Goal: Task Accomplishment & Management: Use online tool/utility

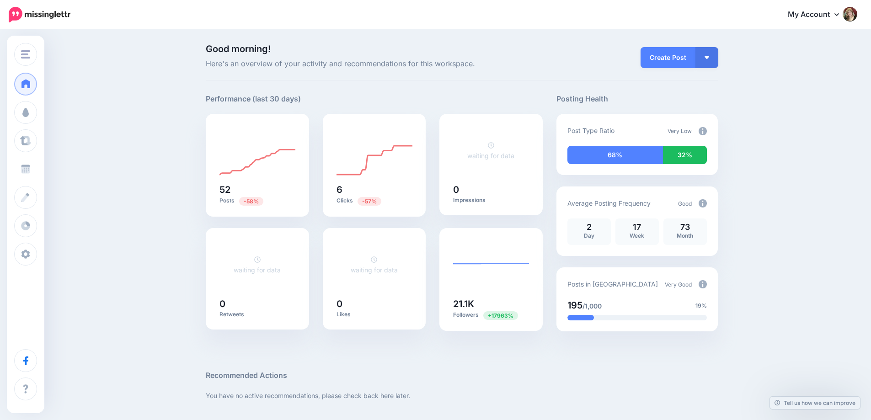
click at [55, 171] on span "Schedule" at bounding box center [50, 169] width 29 height 8
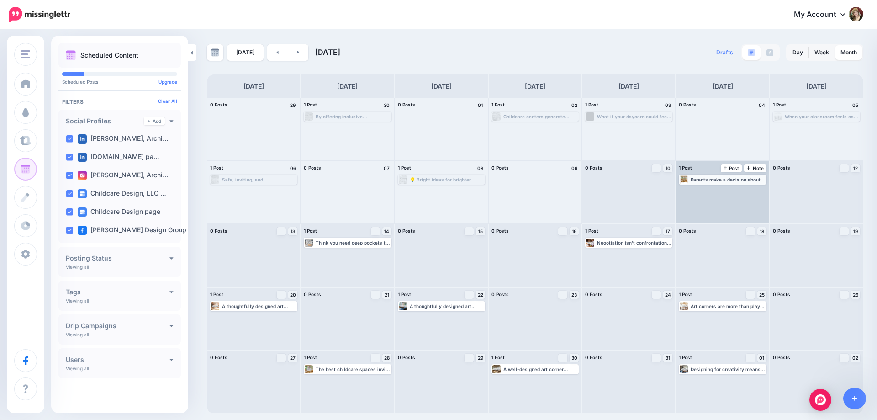
click at [708, 179] on div "Parents make a decision about your daycare in the first five minutes. The entry…" at bounding box center [728, 179] width 74 height 5
click at [711, 191] on span "Edit" at bounding box center [712, 190] width 7 height 5
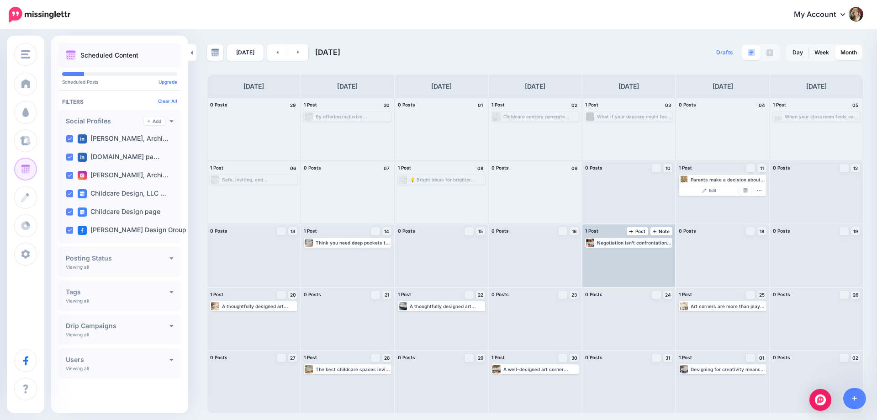
click at [618, 242] on div "Negotiation isn’t confrontation—it’s collaboration. Build relationships, not ju…" at bounding box center [634, 242] width 74 height 5
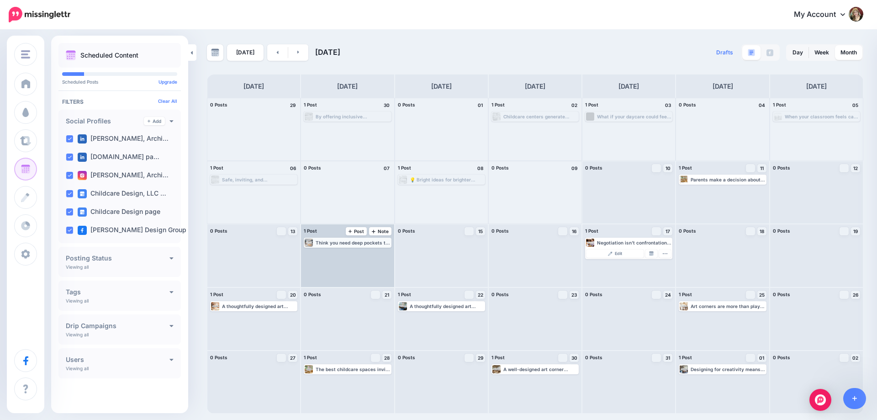
click at [333, 245] on div "Think you need deep pockets to start a daycare? Think again. Strategic design a…" at bounding box center [353, 242] width 74 height 5
click at [344, 253] on link "Edit" at bounding box center [333, 254] width 57 height 8
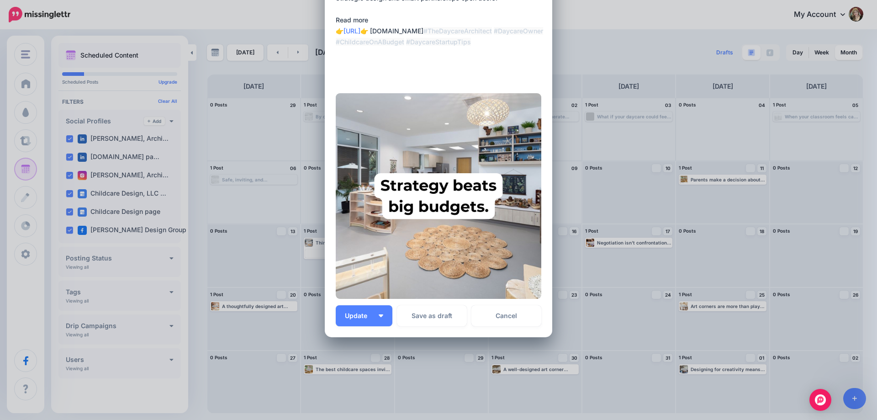
scroll to position [98, 0]
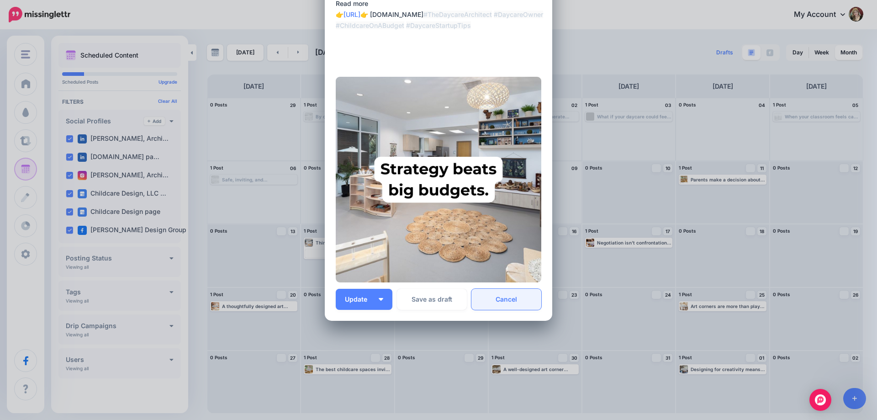
click at [510, 300] on link "Cancel" at bounding box center [507, 299] width 70 height 21
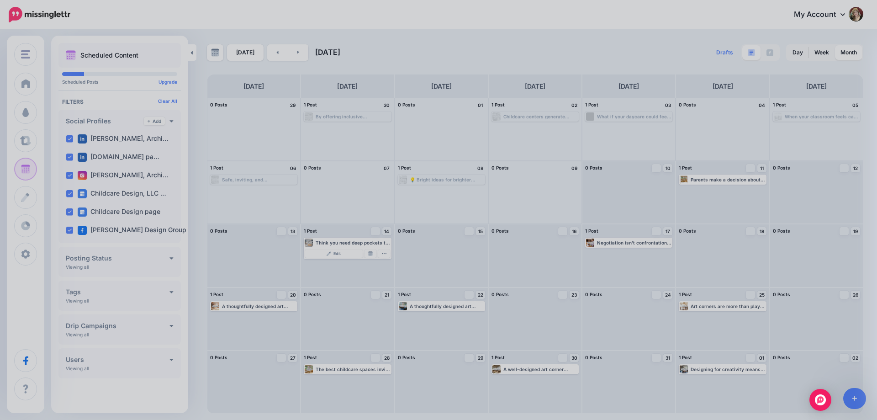
scroll to position [0, 0]
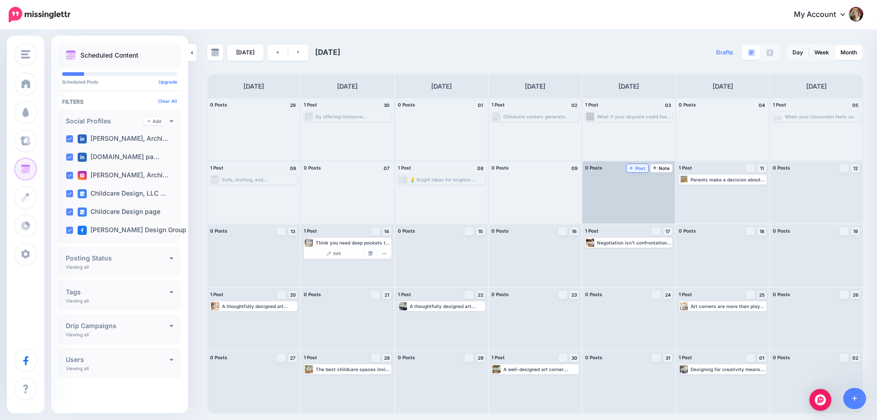
click at [642, 167] on span "Post" at bounding box center [638, 168] width 16 height 5
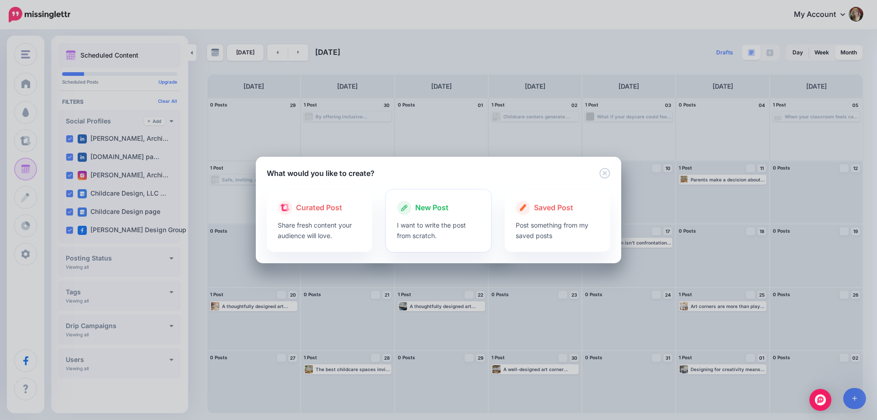
click at [446, 222] on p "I want to write the post from scratch." at bounding box center [439, 230] width 84 height 21
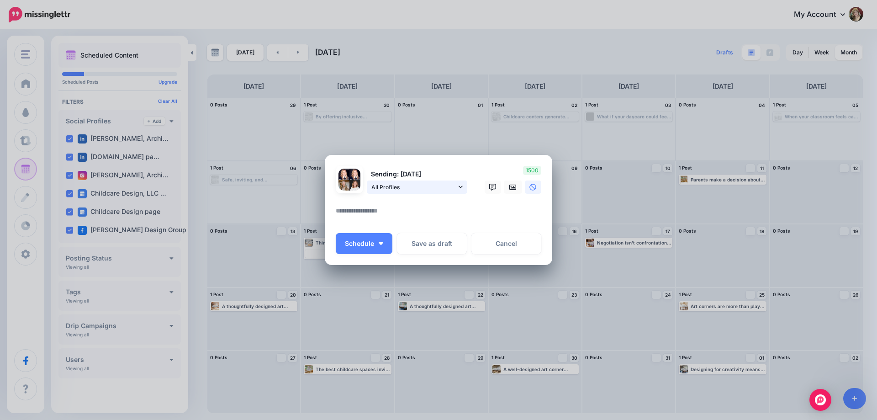
click at [452, 184] on span "All Profiles" at bounding box center [414, 187] width 85 height 10
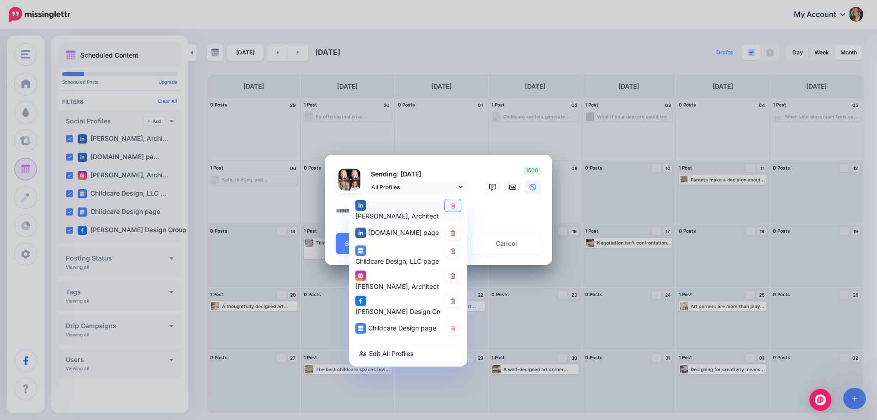
click at [452, 208] on icon at bounding box center [453, 204] width 5 height 5
click at [495, 211] on textarea at bounding box center [441, 214] width 210 height 18
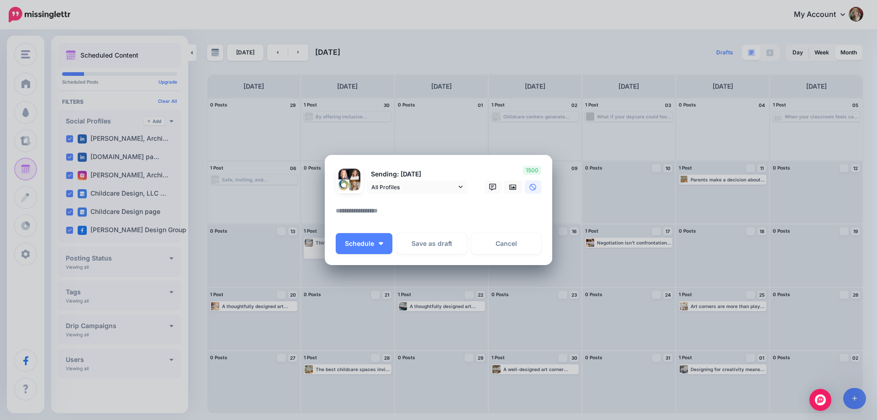
paste textarea "**********"
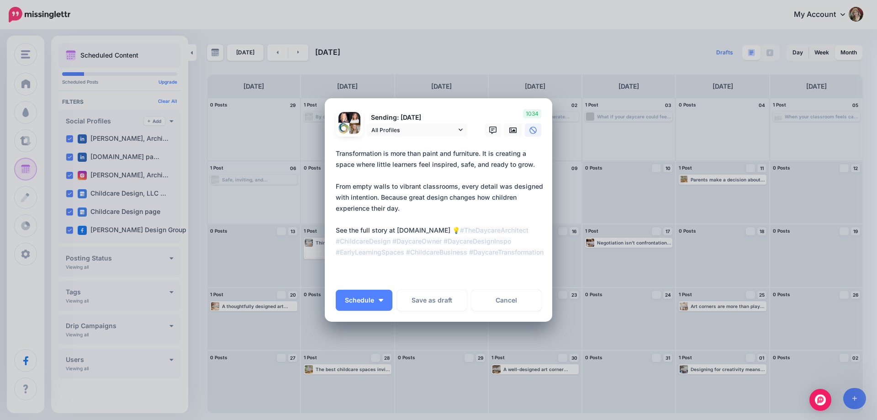
paste textarea "**********"
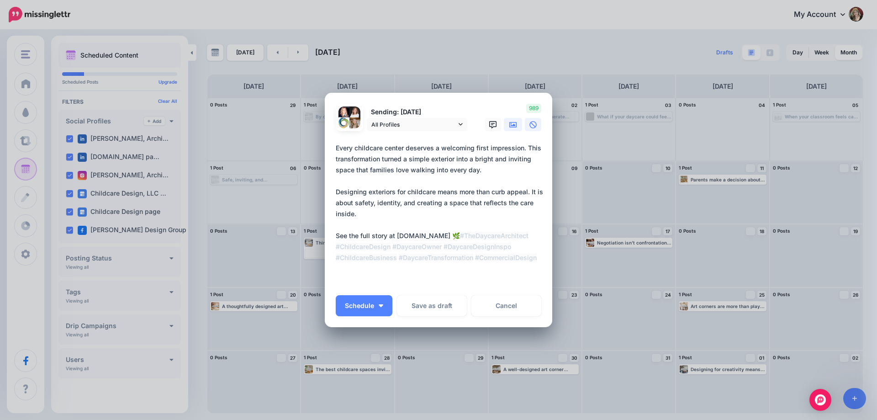
click at [511, 122] on icon at bounding box center [513, 124] width 7 height 5
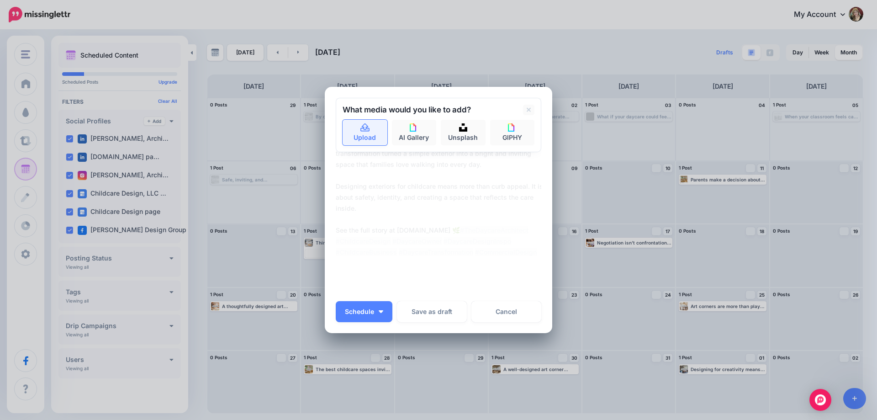
click at [357, 122] on link "Upload" at bounding box center [365, 133] width 45 height 26
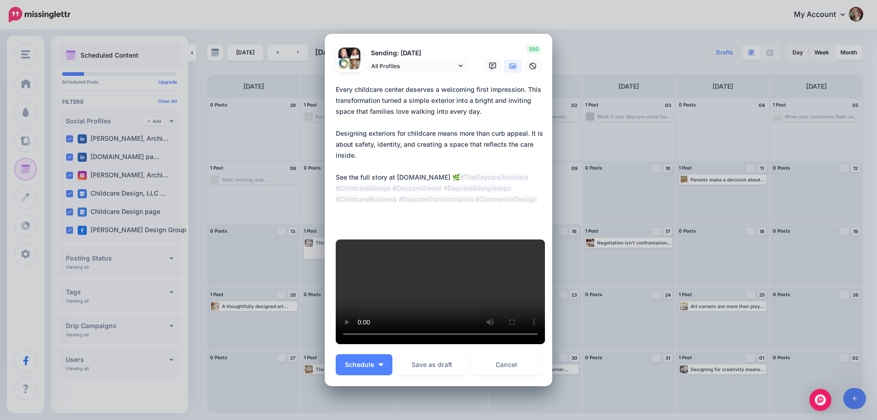
drag, startPoint x: 334, startPoint y: 156, endPoint x: 383, endPoint y: 161, distance: 49.6
click at [383, 161] on textarea "**********" at bounding box center [441, 155] width 210 height 143
click at [432, 155] on textarea "**********" at bounding box center [441, 155] width 210 height 143
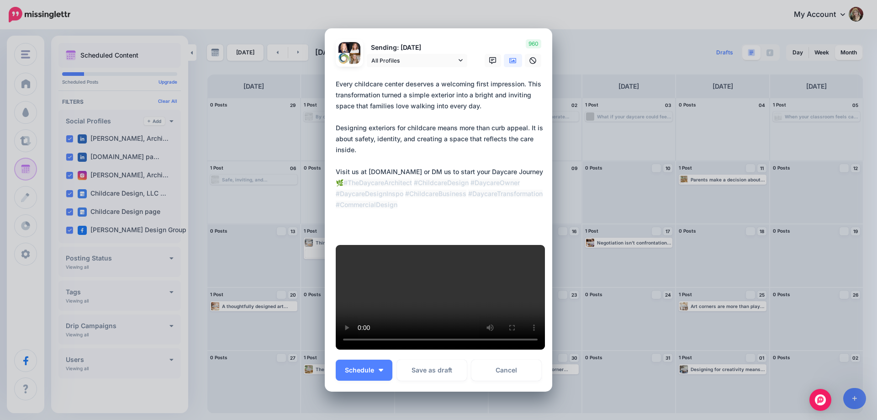
type textarea "**********"
click at [464, 48] on div "Sending: [DATE] All Profiles" at bounding box center [402, 53] width 146 height 28
click at [450, 56] on span "All Profiles" at bounding box center [414, 61] width 85 height 10
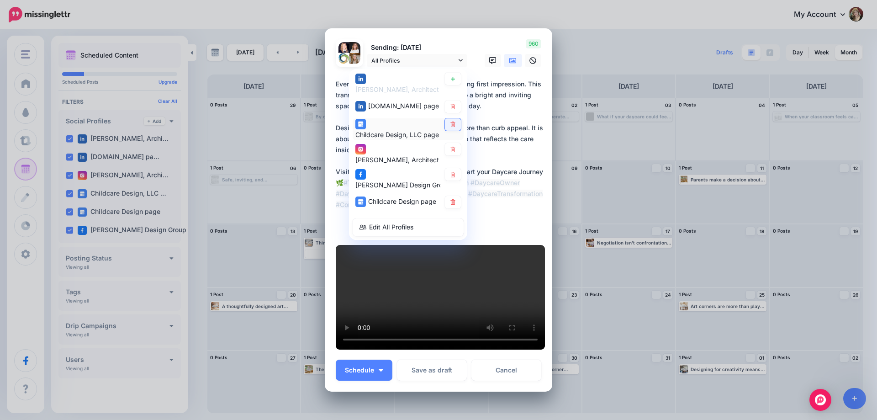
click at [450, 122] on icon at bounding box center [453, 124] width 7 height 5
click at [451, 199] on icon at bounding box center [453, 201] width 7 height 5
click at [513, 136] on textarea "**********" at bounding box center [441, 156] width 210 height 154
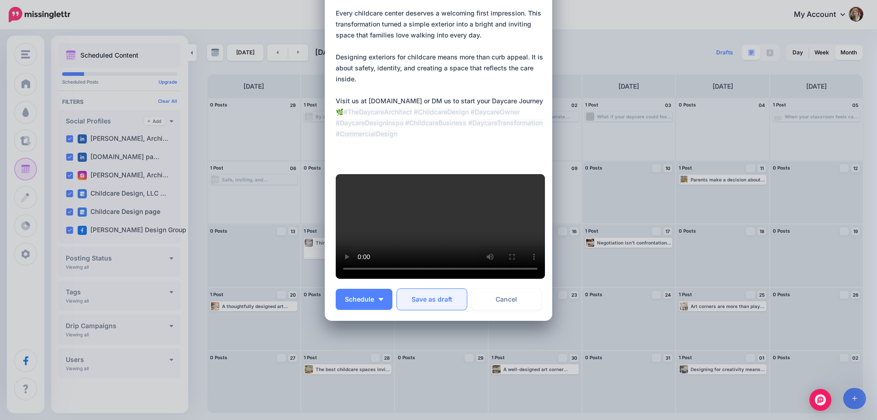
scroll to position [320, 0]
click at [357, 300] on span "Schedule" at bounding box center [359, 299] width 29 height 6
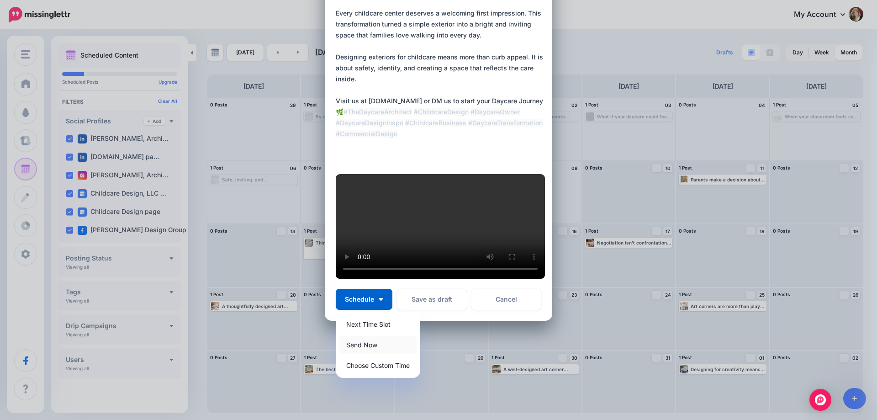
click at [359, 345] on link "Send Now" at bounding box center [378, 345] width 77 height 18
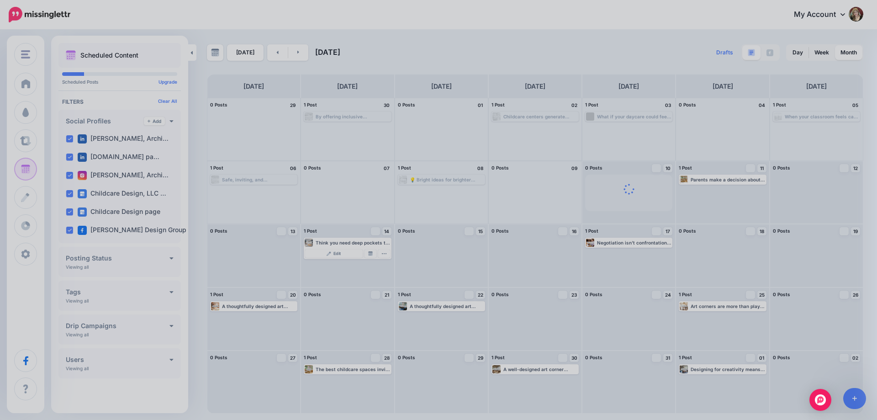
scroll to position [236, 0]
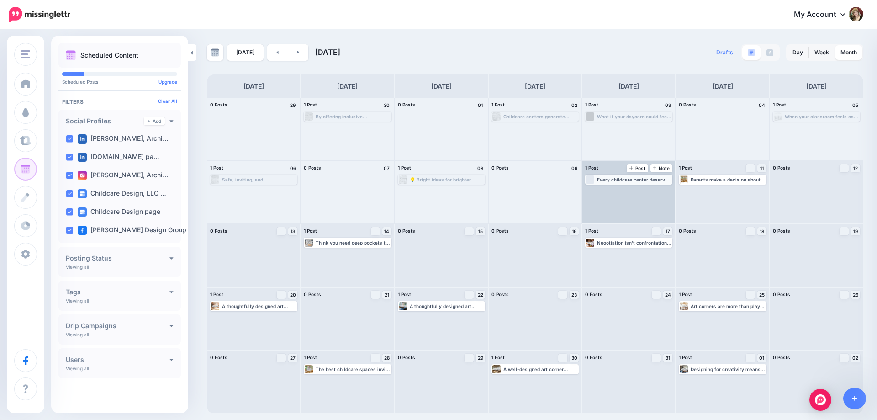
click at [628, 181] on div "Every childcare center deserves a welcoming first impression. This transformati…" at bounding box center [634, 179] width 74 height 5
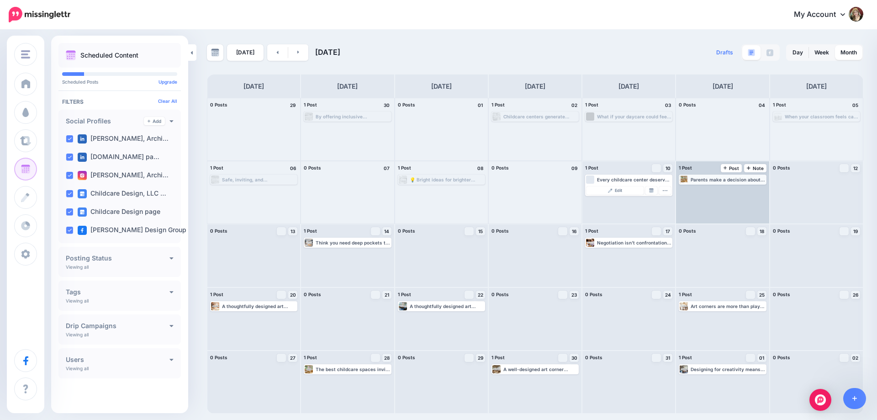
click at [710, 181] on div "Parents make a decision about your daycare in the first five minutes. The entry…" at bounding box center [728, 179] width 74 height 5
click at [719, 190] on link "Edit" at bounding box center [709, 190] width 57 height 8
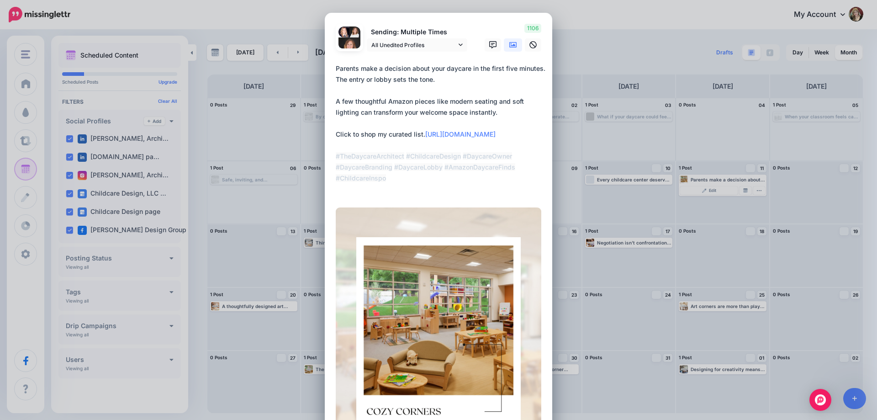
click at [543, 157] on div "Loading Sending: Multiple Times All Unedited Profiles" at bounding box center [439, 258] width 228 height 490
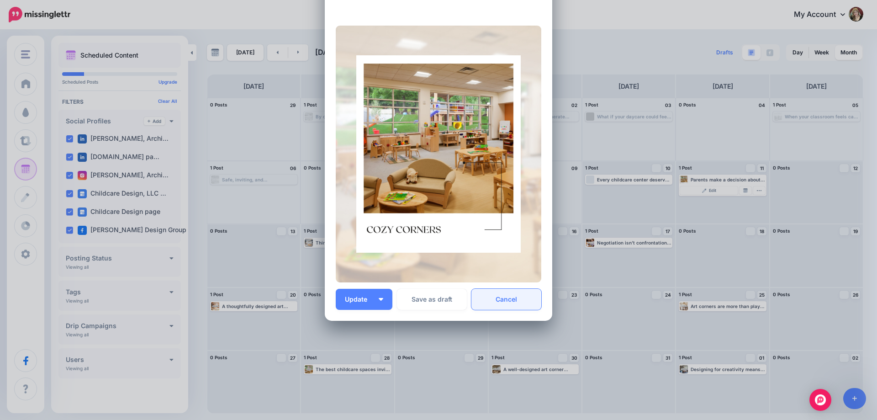
click at [493, 303] on link "Cancel" at bounding box center [507, 299] width 70 height 21
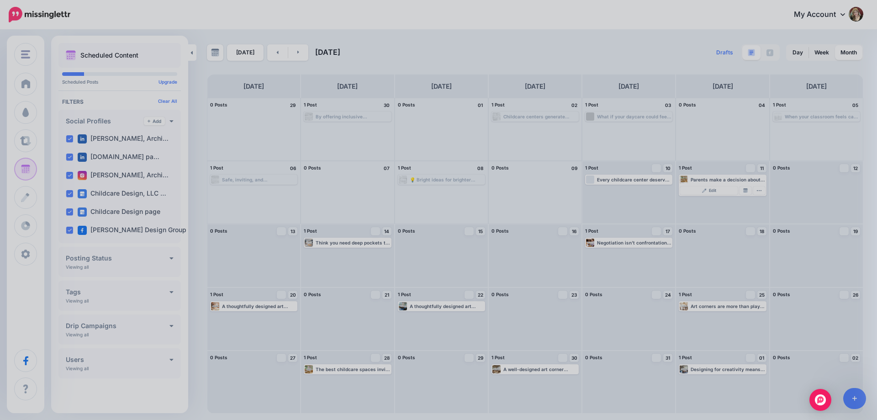
scroll to position [0, 0]
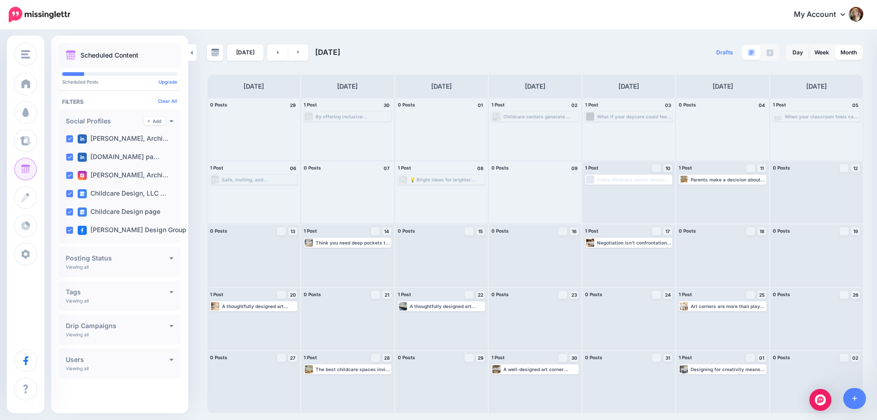
click at [399, 13] on div "My Account Dashboard My Account Billing Facebook Community Help Center Logout" at bounding box center [473, 15] width 782 height 22
